Goal: Task Accomplishment & Management: Use online tool/utility

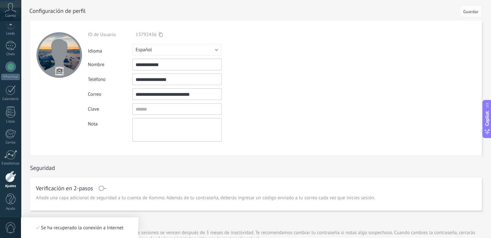
click at [58, 69] on input "file" at bounding box center [59, 70] width 9 height 9
click at [62, 71] on input "file" at bounding box center [59, 70] width 9 height 9
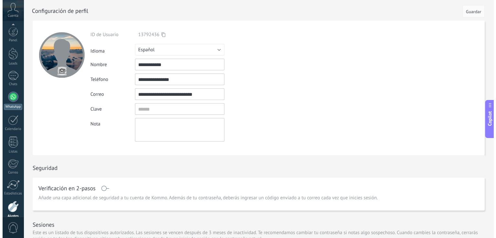
scroll to position [30, 0]
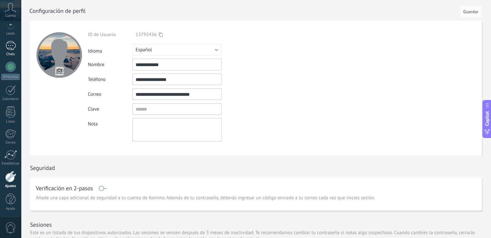
click at [5, 51] on link "Chats" at bounding box center [10, 48] width 21 height 15
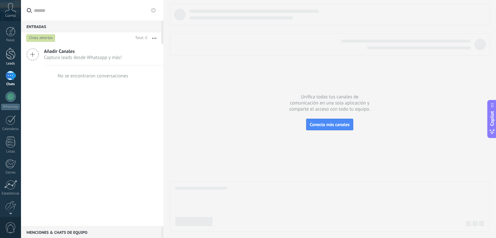
click at [11, 56] on div at bounding box center [11, 54] width 10 height 12
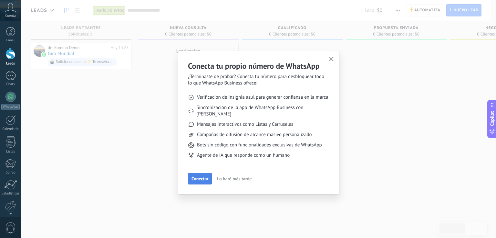
click at [196, 176] on span "Conectar" at bounding box center [199, 178] width 17 height 5
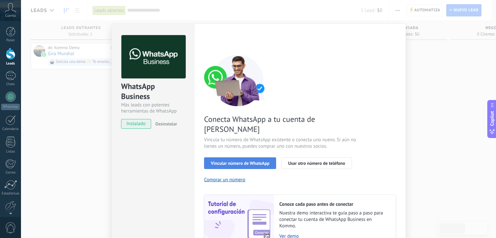
click at [226, 161] on span "Vincular número de WhatsApp" at bounding box center [240, 163] width 58 height 5
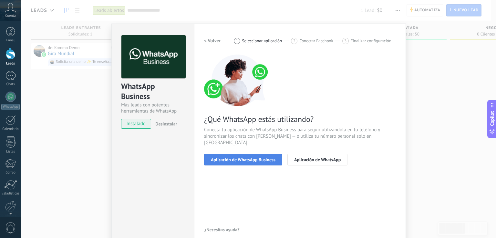
click at [267, 157] on span "Aplicación de WhatsApp Business" at bounding box center [243, 159] width 65 height 5
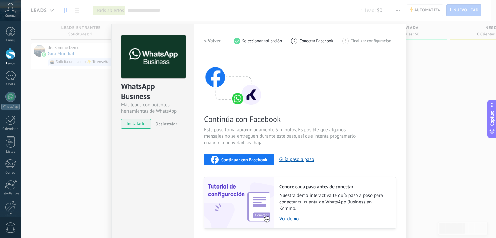
click at [73, 146] on div "WhatsApp Business Más leads con potentes herramientas de WhatsApp instalado Des…" at bounding box center [258, 119] width 475 height 238
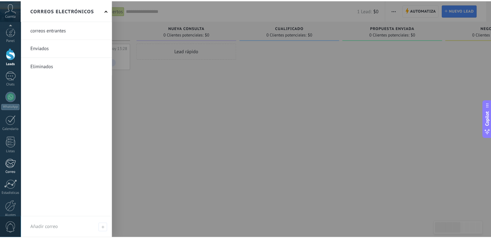
scroll to position [30, 0]
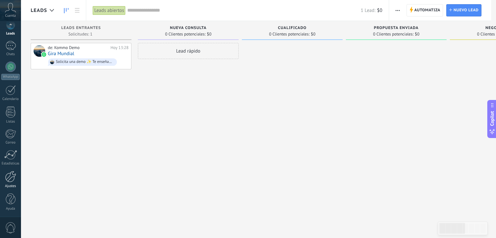
click at [6, 181] on div at bounding box center [10, 176] width 11 height 11
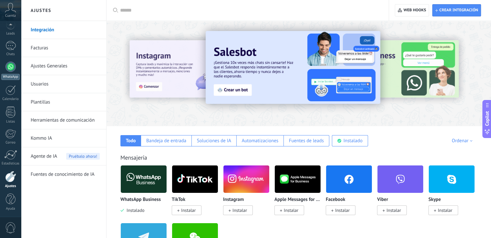
click at [12, 69] on div at bounding box center [10, 67] width 10 height 10
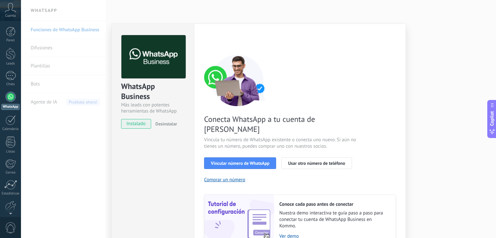
scroll to position [26, 0]
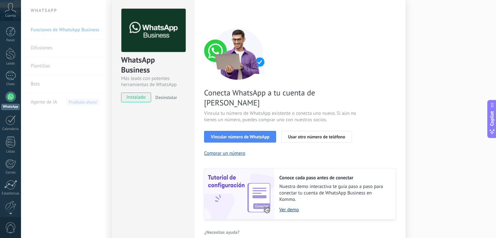
click at [286, 207] on link "Ver demo" at bounding box center [334, 210] width 110 height 6
click at [241, 135] on span "Vincular número de WhatsApp" at bounding box center [240, 137] width 58 height 5
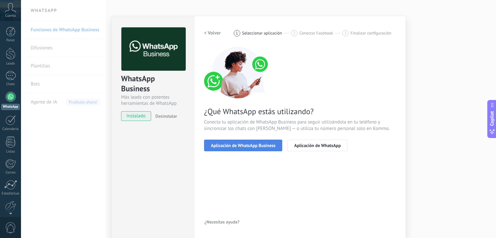
click at [269, 145] on span "Aplicación de WhatsApp Business" at bounding box center [243, 145] width 65 height 5
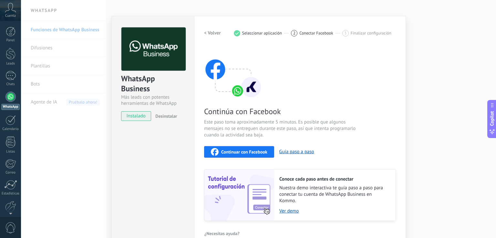
click at [245, 155] on div "Continuar con Facebook" at bounding box center [239, 152] width 56 height 8
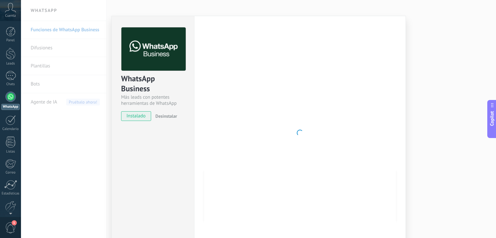
click at [375, 6] on div "WhatsApp Business Más leads con potentes herramientas de WhatsApp instalado Des…" at bounding box center [258, 119] width 475 height 238
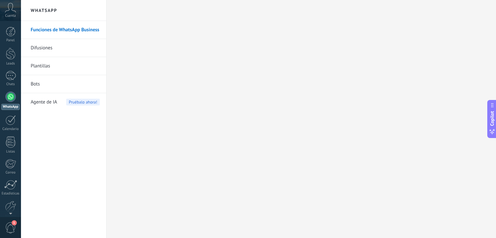
click at [13, 8] on icon at bounding box center [10, 8] width 11 height 10
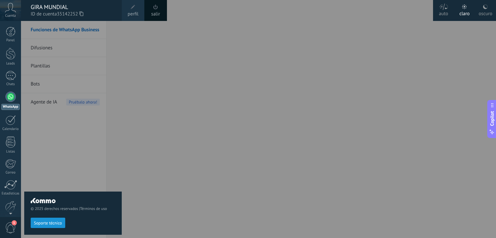
click at [375, 69] on div at bounding box center [269, 119] width 496 height 238
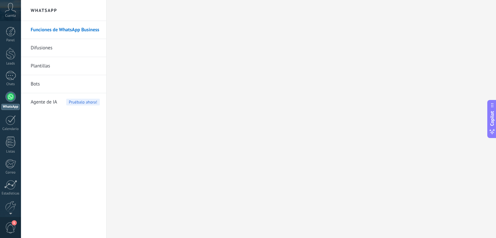
click at [13, 12] on icon at bounding box center [10, 8] width 11 height 10
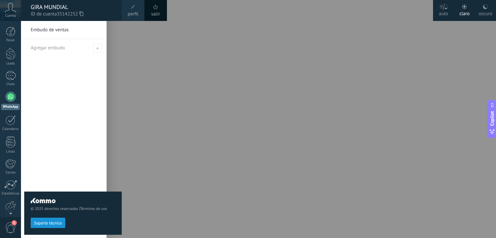
click at [485, 8] on use at bounding box center [485, 7] width 5 height 5
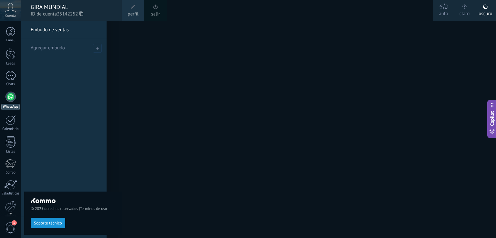
click at [35, 10] on div "GIRA MUNDIAL" at bounding box center [73, 7] width 85 height 7
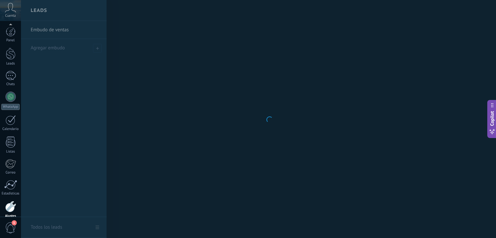
scroll to position [30, 0]
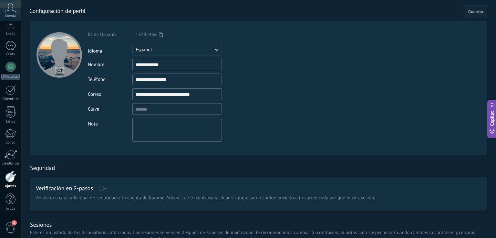
click at [235, 167] on div "Seguridad" at bounding box center [258, 166] width 457 height 22
click at [14, 63] on div at bounding box center [10, 67] width 10 height 10
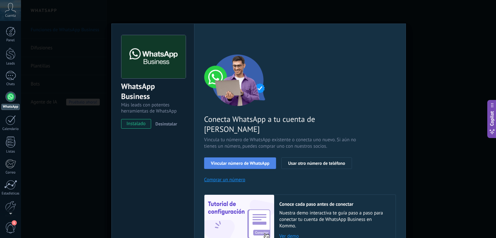
click at [225, 161] on span "Vincular número de WhatsApp" at bounding box center [240, 163] width 58 height 5
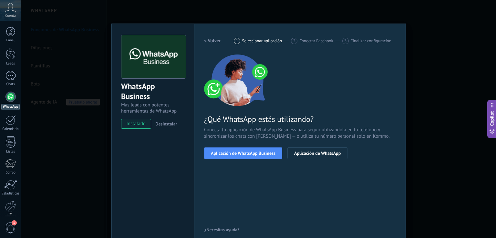
click at [225, 153] on span "Aplicación de WhatsApp Business" at bounding box center [243, 153] width 65 height 5
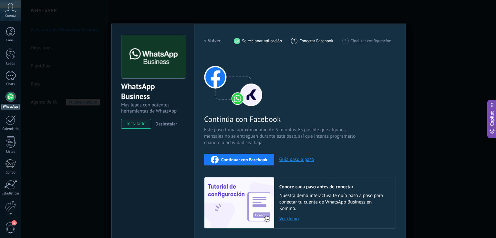
click at [229, 158] on span "Continuar con Facebook" at bounding box center [244, 159] width 46 height 5
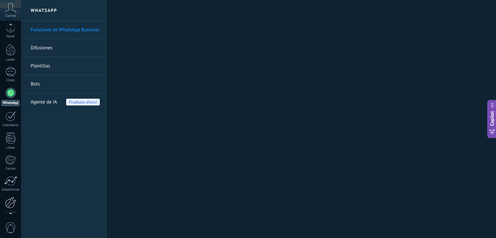
scroll to position [9, 0]
click at [10, 197] on div at bounding box center [10, 197] width 11 height 11
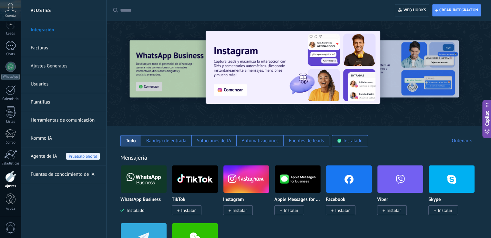
click at [142, 13] on input "text" at bounding box center [249, 10] width 259 height 7
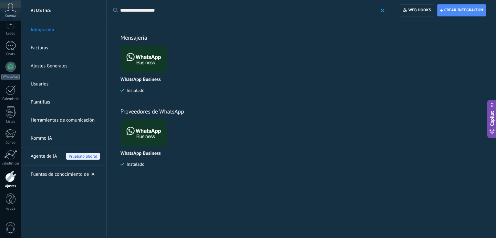
type input "**********"
click at [380, 11] on span at bounding box center [382, 10] width 4 height 4
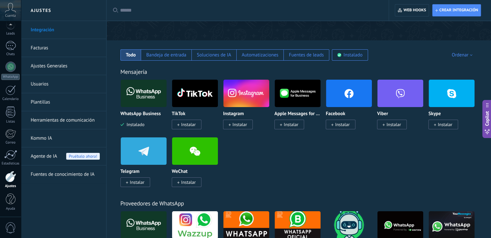
scroll to position [121, 0]
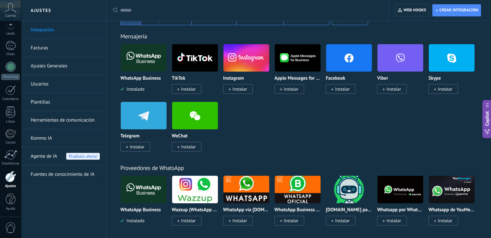
click at [148, 67] on img at bounding box center [144, 57] width 46 height 31
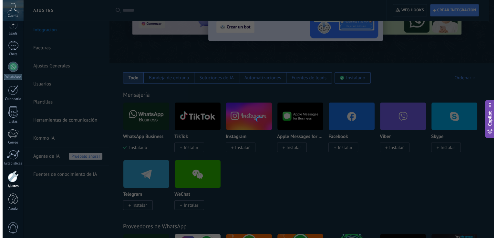
scroll to position [27, 0]
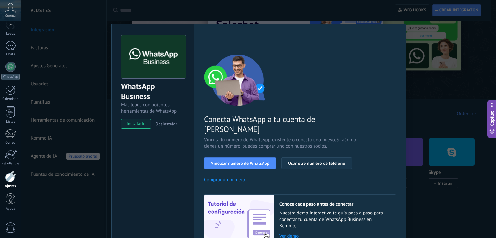
click at [306, 161] on span "Usar otro número de teléfono" at bounding box center [316, 163] width 57 height 5
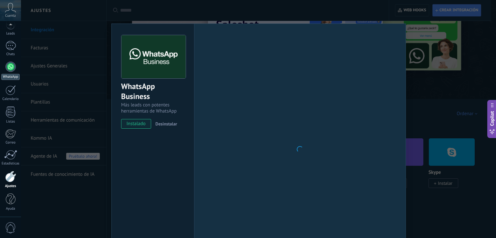
click at [13, 64] on div at bounding box center [10, 67] width 10 height 10
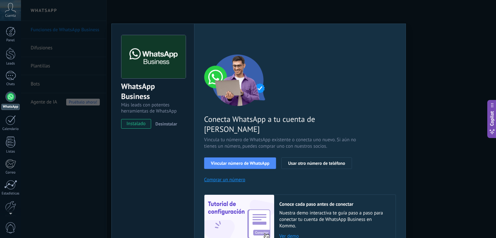
scroll to position [26, 0]
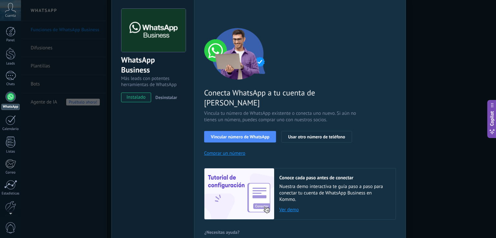
click at [287, 207] on link "Ver demo" at bounding box center [334, 210] width 110 height 6
click at [246, 135] on span "Vincular número de WhatsApp" at bounding box center [240, 137] width 58 height 5
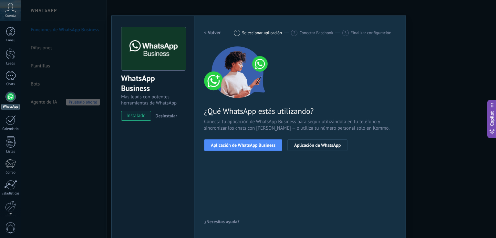
scroll to position [8, 0]
click at [300, 145] on span "Aplicación de WhatsApp" at bounding box center [317, 145] width 46 height 5
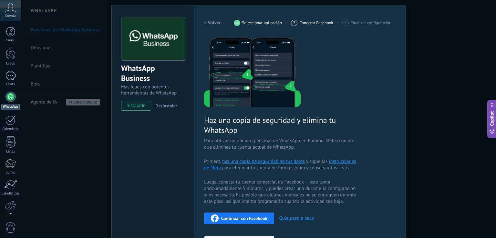
scroll to position [0, 0]
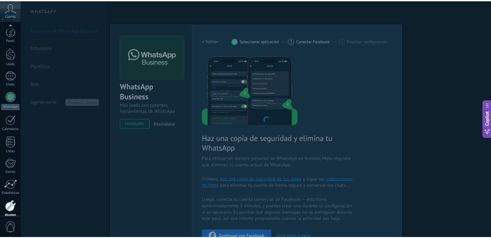
scroll to position [30, 0]
